Goal: Task Accomplishment & Management: Complete application form

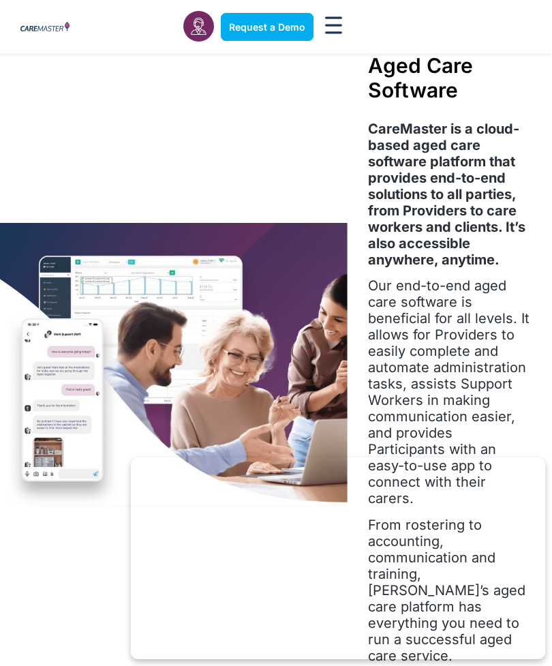
click at [277, 25] on span "Request a Demo" at bounding box center [267, 27] width 76 height 12
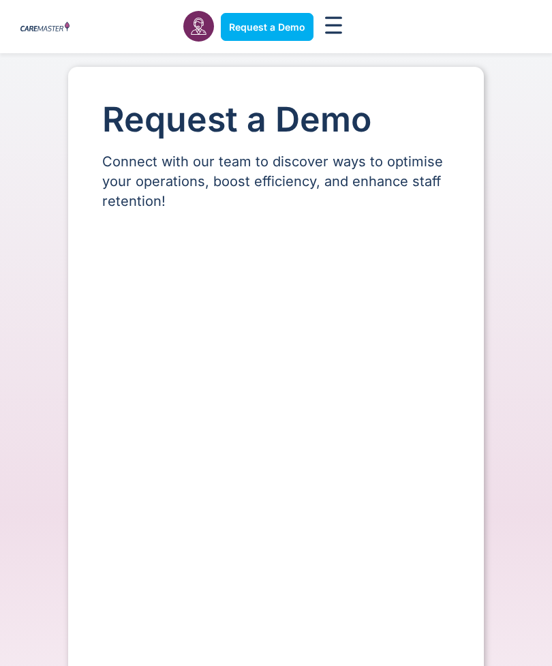
select select "**"
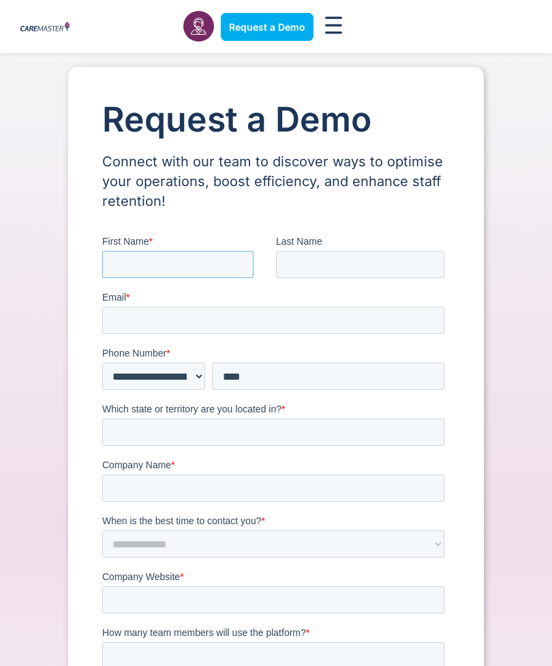
click at [197, 273] on input "First Name *" at bounding box center [177, 264] width 151 height 27
click at [170, 256] on input "First Name *" at bounding box center [177, 264] width 151 height 27
click at [168, 265] on input "First Name *" at bounding box center [177, 264] width 151 height 27
click at [149, 260] on input "First Name *" at bounding box center [177, 264] width 151 height 27
